Goal: Check status

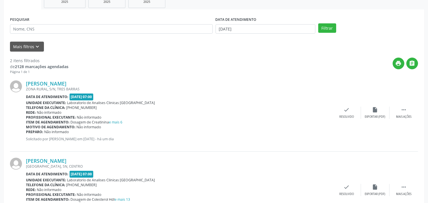
scroll to position [32, 0]
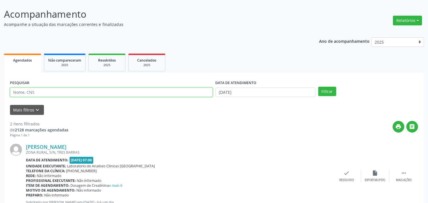
click at [133, 93] on input "text" at bounding box center [111, 92] width 203 height 10
type input "[PERSON_NAME]"
click at [318, 87] on button "Filtrar" at bounding box center [327, 92] width 18 height 10
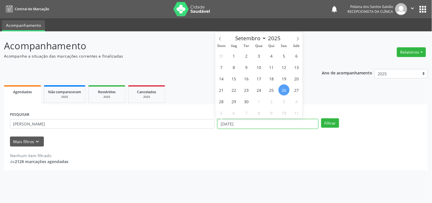
click at [284, 122] on input "[DATE]" at bounding box center [268, 124] width 101 height 10
click at [236, 100] on span "29" at bounding box center [233, 101] width 11 height 11
type input "[DATE]"
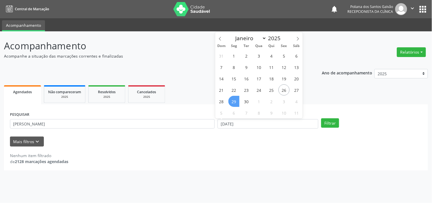
click at [236, 100] on span "29" at bounding box center [233, 101] width 11 height 11
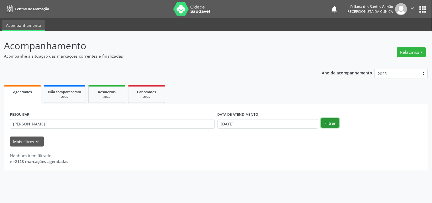
click at [328, 120] on button "Filtrar" at bounding box center [330, 123] width 18 height 10
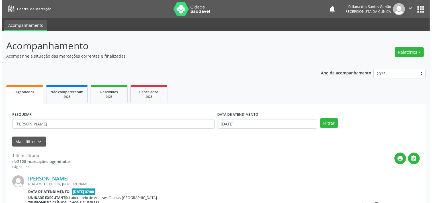
scroll to position [53, 0]
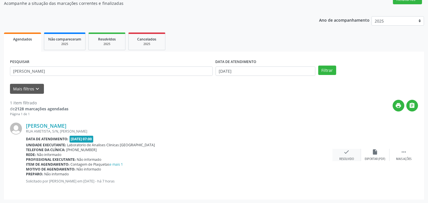
click at [343, 151] on div "check Resolvido" at bounding box center [346, 155] width 28 height 12
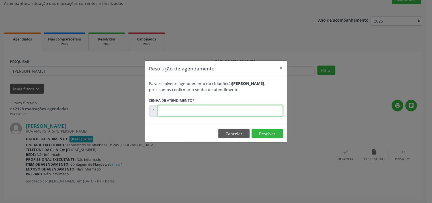
click at [269, 110] on input "text" at bounding box center [220, 110] width 125 height 11
type input "00179241"
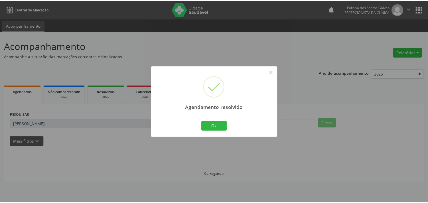
scroll to position [0, 0]
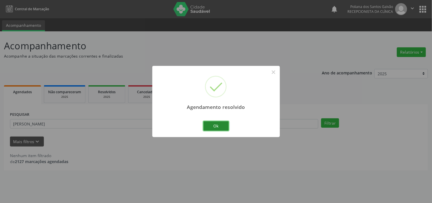
click at [223, 128] on button "Ok" at bounding box center [216, 126] width 26 height 10
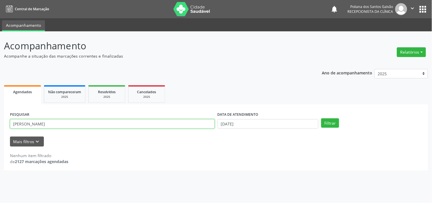
drag, startPoint x: 190, startPoint y: 125, endPoint x: 0, endPoint y: 41, distance: 207.8
click at [0, 41] on div "Acompanhamento Acompanhe a situação das marcações correntes e finalizadas Relat…" at bounding box center [216, 116] width 432 height 171
type input "julieta"
click at [321, 118] on button "Filtrar" at bounding box center [330, 123] width 18 height 10
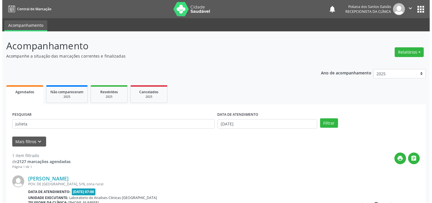
scroll to position [53, 0]
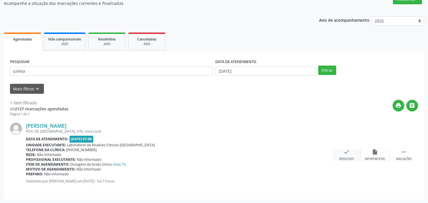
click at [345, 158] on div "Resolvido" at bounding box center [346, 159] width 15 height 4
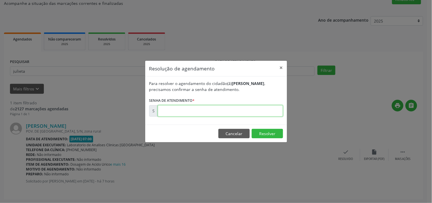
click at [253, 112] on input "text" at bounding box center [220, 110] width 125 height 11
type input "00179243"
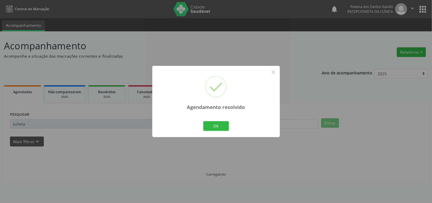
scroll to position [0, 0]
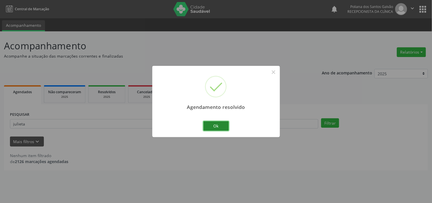
click at [217, 122] on button "Ok" at bounding box center [216, 126] width 26 height 10
